Goal: Information Seeking & Learning: Learn about a topic

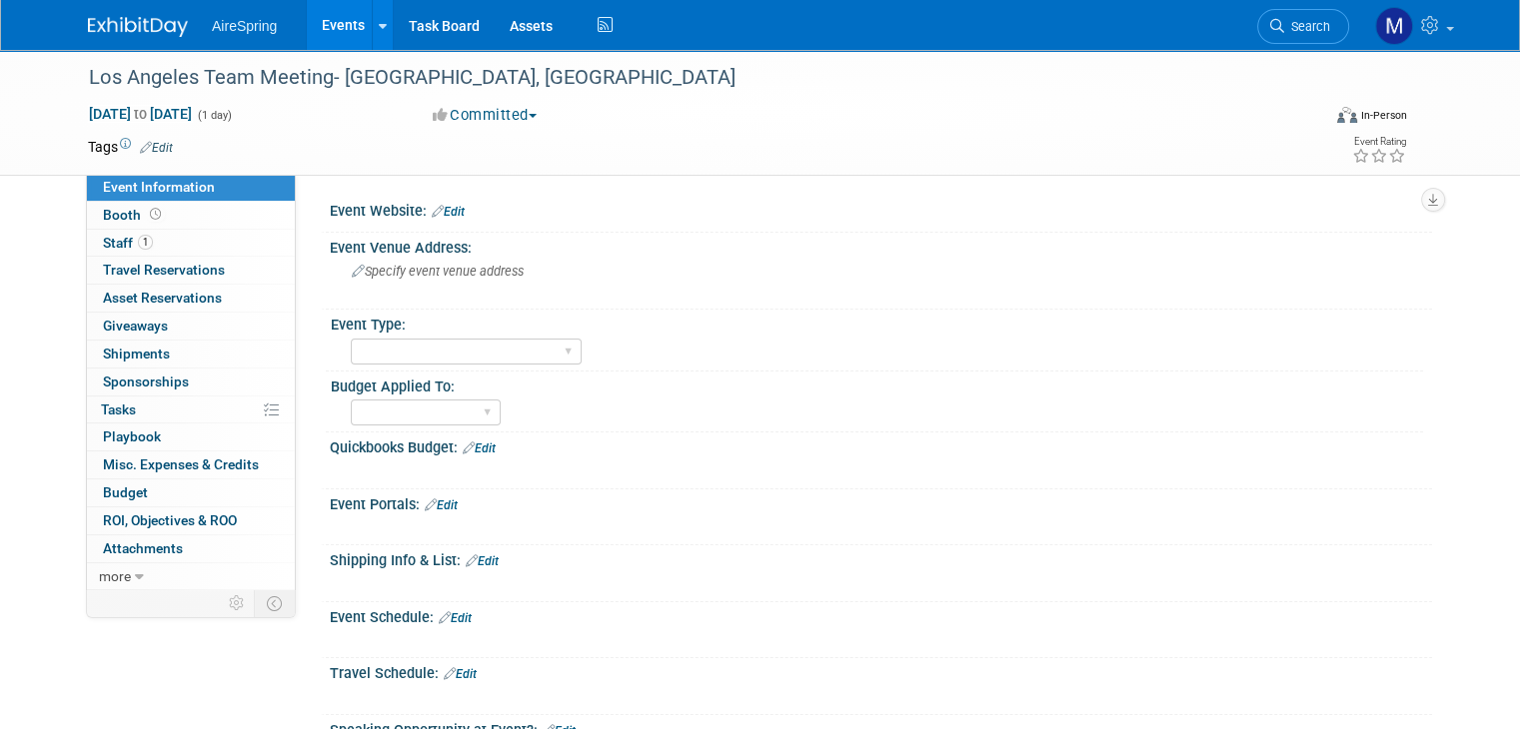
click at [128, 28] on img at bounding box center [138, 27] width 100 height 20
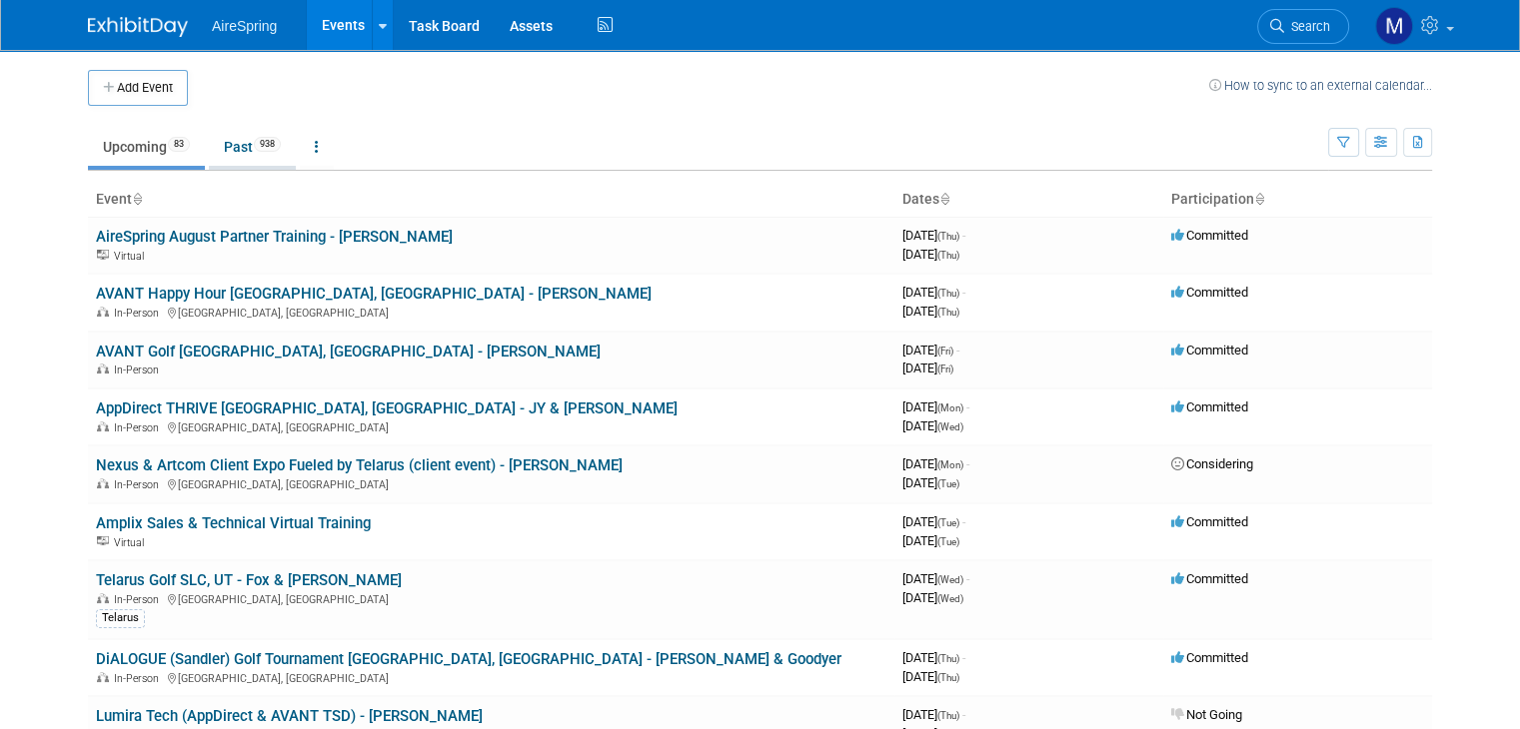
click at [221, 153] on link "Past 938" at bounding box center [252, 147] width 87 height 38
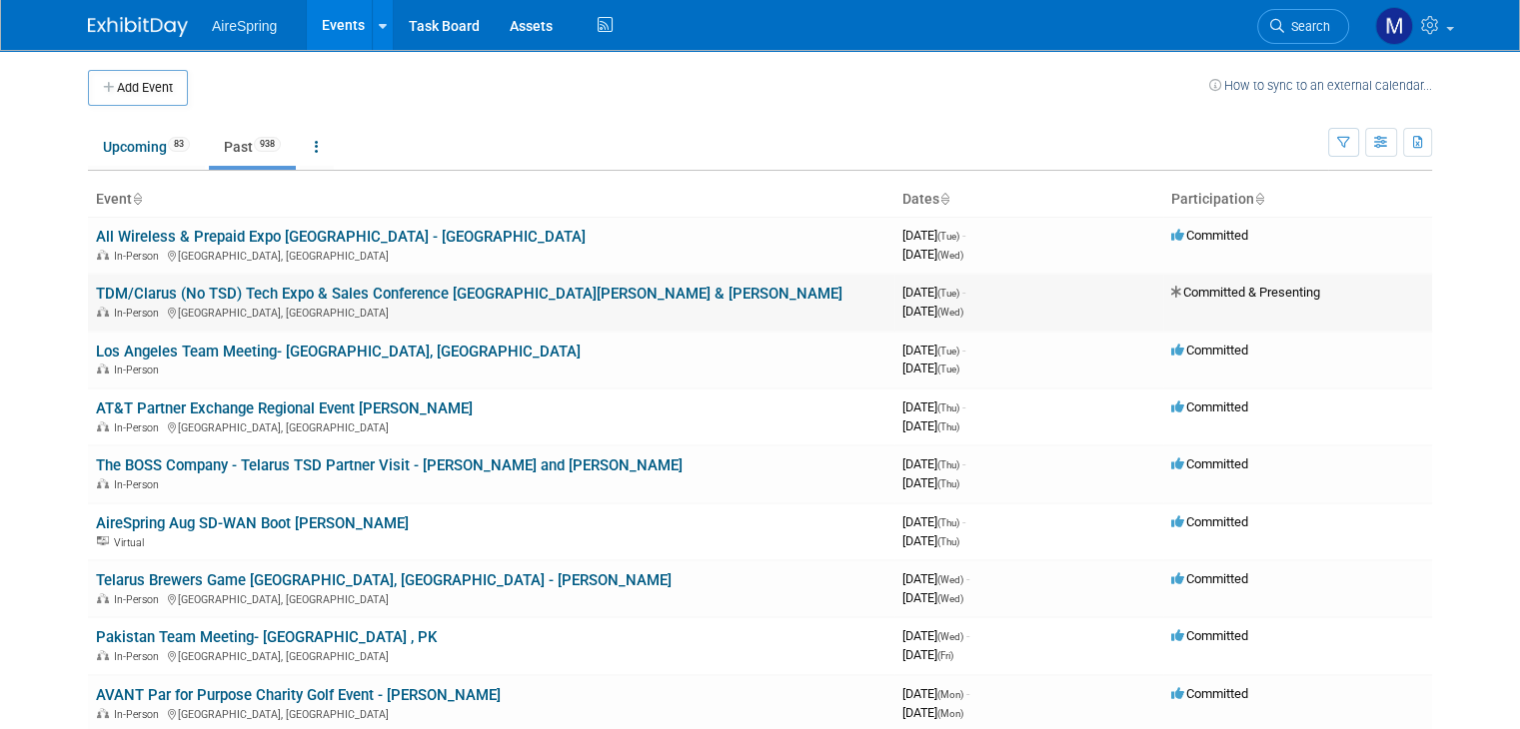
click at [328, 294] on link "TDM/Clarus (No TSD) Tech Expo & Sales Conference [GEOGRAPHIC_DATA][PERSON_NAME]…" at bounding box center [469, 294] width 746 height 18
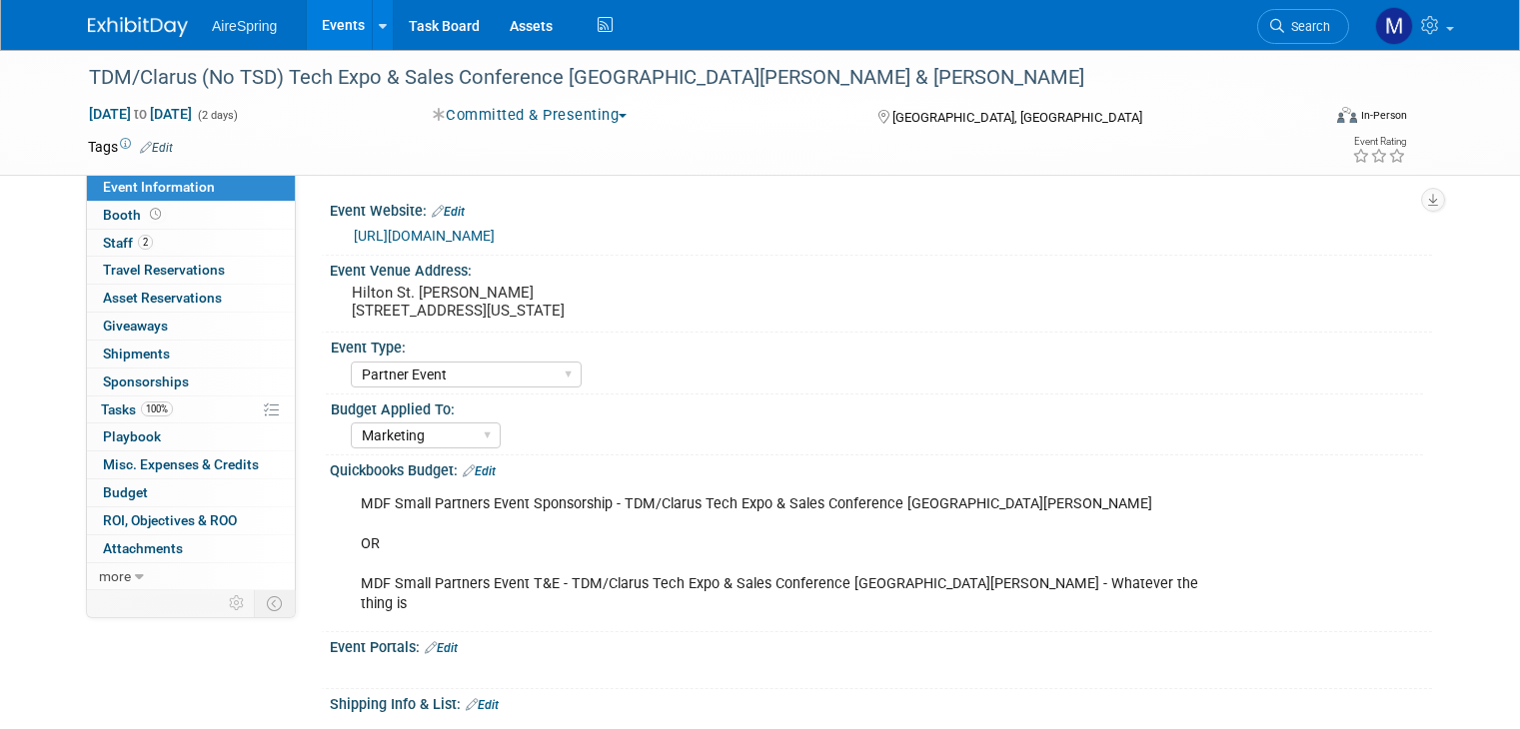
select select "Partner Event"
select select "Marketing"
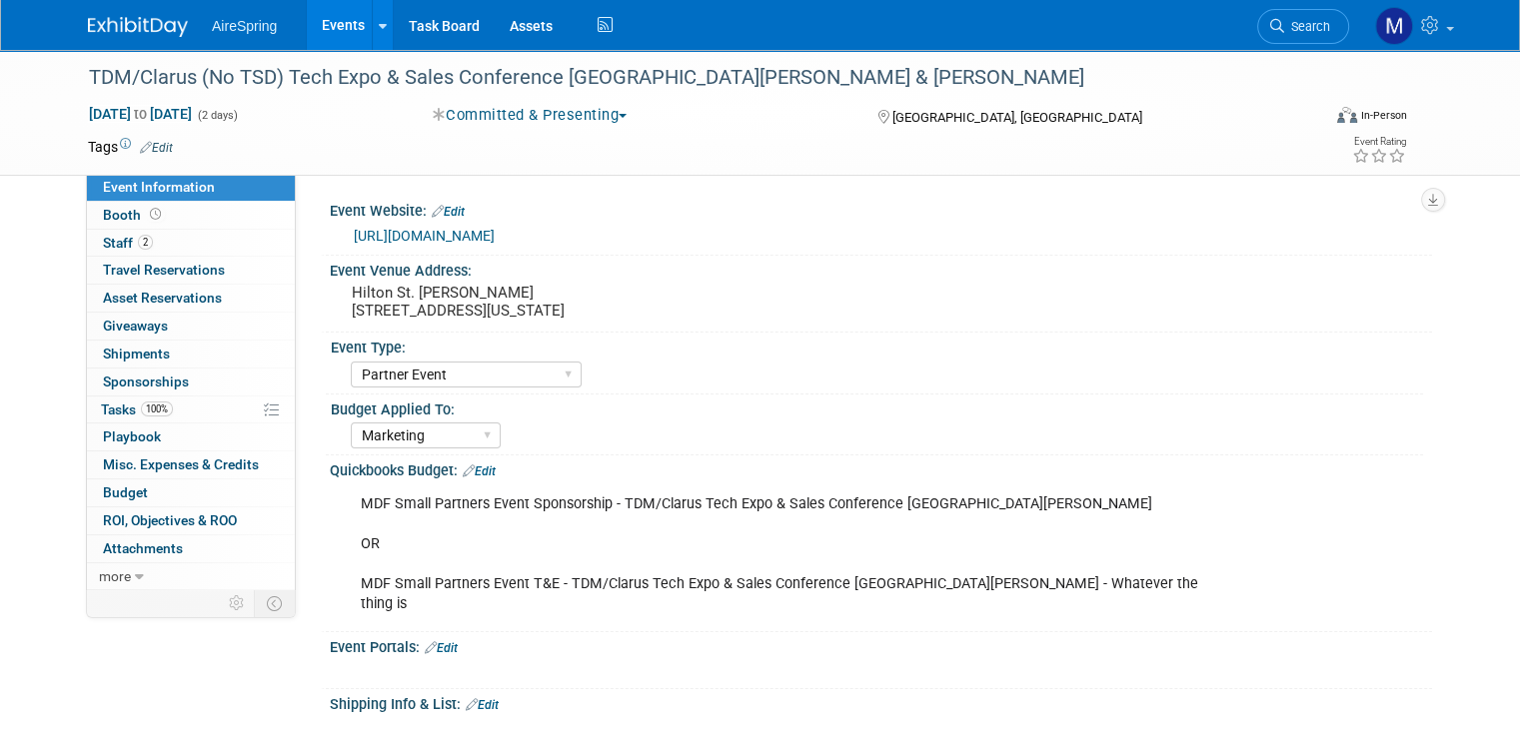
click at [438, 234] on link "https://tdm.cc/tech-expo-sponsor/" at bounding box center [424, 236] width 141 height 16
click at [488, 238] on link "https://tdm.cc/tech-expo-sponsor/" at bounding box center [424, 236] width 141 height 16
